Goal: Information Seeking & Learning: Understand process/instructions

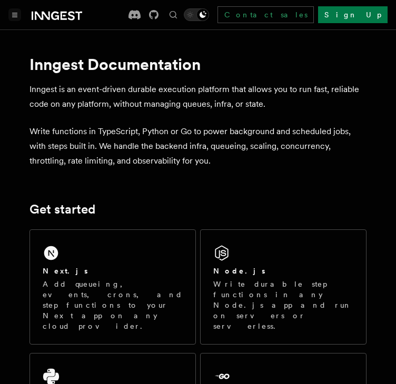
click at [16, 18] on button "Toggle navigation" at bounding box center [14, 14] width 13 height 13
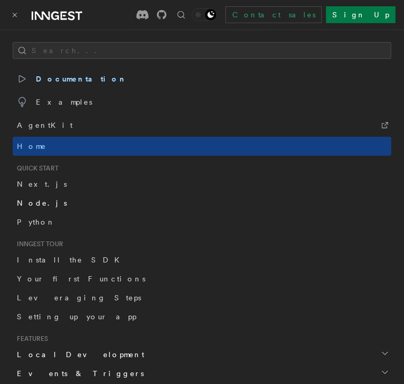
click at [92, 201] on link "Node.js" at bounding box center [202, 203] width 379 height 19
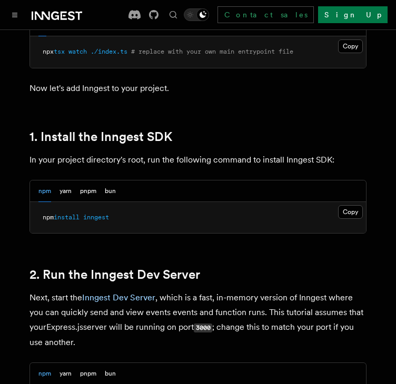
scroll to position [624, 0]
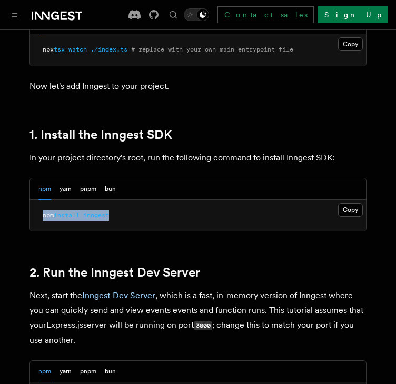
drag, startPoint x: 126, startPoint y: 216, endPoint x: 20, endPoint y: 213, distance: 106.4
copy span "npm install inngest"
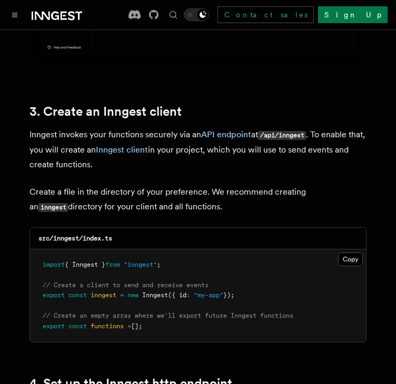
scroll to position [1283, 0]
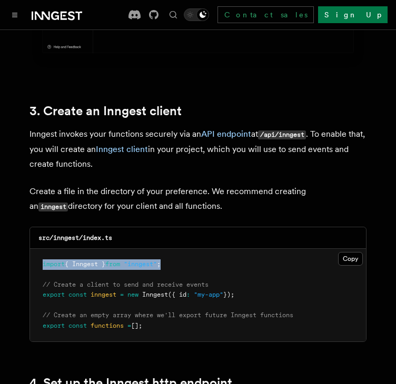
drag, startPoint x: 181, startPoint y: 246, endPoint x: 19, endPoint y: 255, distance: 162.4
copy span "import { Inngest } from "inngest" ;"
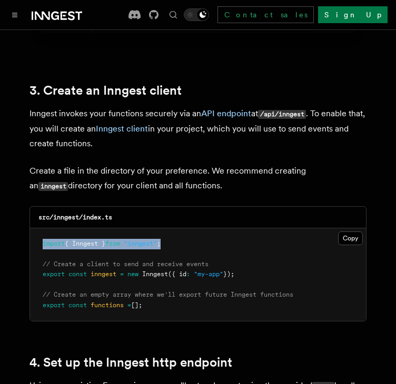
drag, startPoint x: 247, startPoint y: 257, endPoint x: 17, endPoint y: 252, distance: 229.6
copy code "// Create a client to send and receive events export const inngest = new Innges…"
drag, startPoint x: 160, startPoint y: 293, endPoint x: 38, endPoint y: 281, distance: 122.8
click at [38, 281] on pre "import { Inngest } from "inngest" ; // Create a client to send and receive even…" at bounding box center [198, 275] width 336 height 93
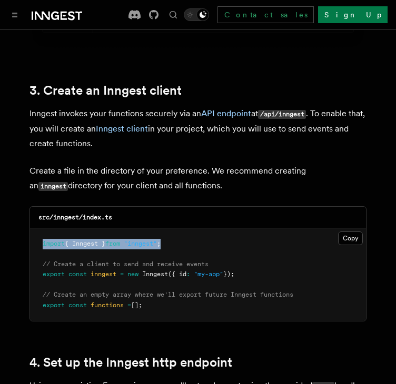
copy code "// Create an empty array where we'll export future Inngest functions export con…"
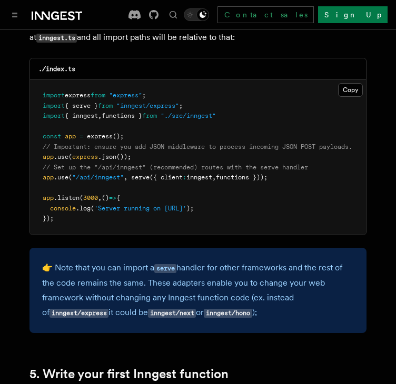
scroll to position [1689, 0]
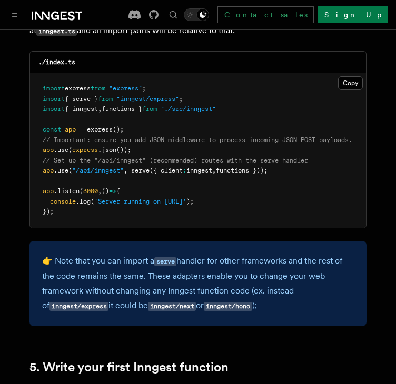
drag, startPoint x: 133, startPoint y: 157, endPoint x: 291, endPoint y: 160, distance: 158.5
click at [291, 160] on pre "import express from "express" ; import { serve } from "inngest/express" ; impor…" at bounding box center [198, 150] width 336 height 155
copy span "serve ({ client : inngest , functions }));"
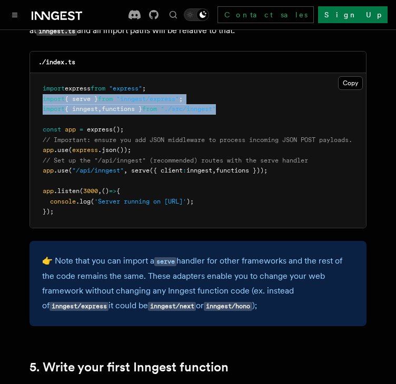
drag, startPoint x: 237, startPoint y: 94, endPoint x: 34, endPoint y: 90, distance: 203.8
click at [34, 90] on pre "import express from "express" ; import { serve } from "inngest/express" ; impor…" at bounding box center [198, 150] width 336 height 155
copy code "import { serve } from "inngest/express" ; import { inngest , functions } from "…"
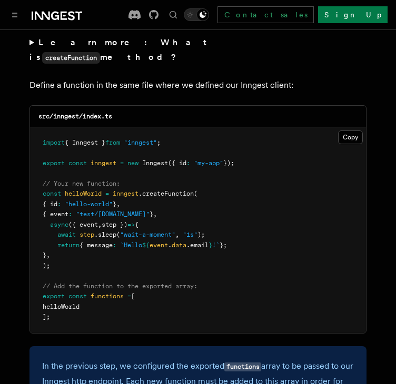
scroll to position [2122, 0]
